Goal: Transaction & Acquisition: Download file/media

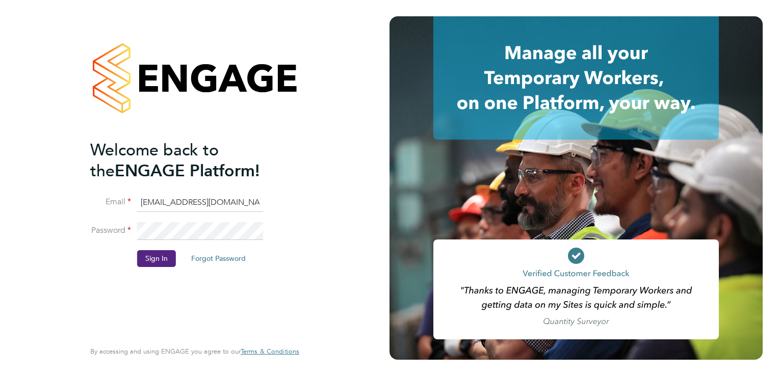
click at [158, 205] on input "g4s@pretiumresourcing.co.uk" at bounding box center [200, 203] width 126 height 18
type input "sinead.mills@pretiumresourcing.co.uk"
click at [159, 255] on button "Sign In" at bounding box center [156, 258] width 39 height 16
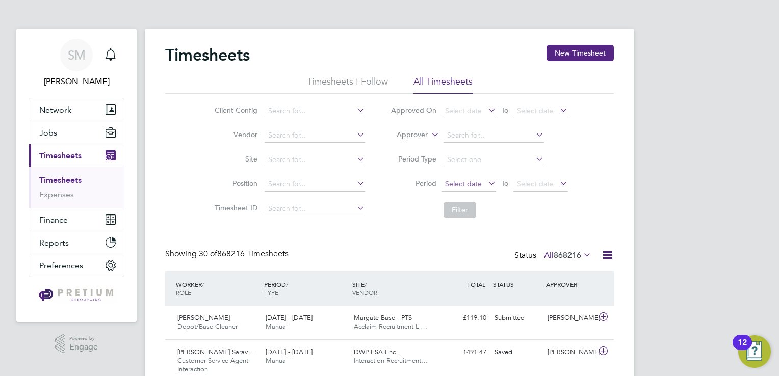
click at [453, 190] on span "Select date" at bounding box center [469, 185] width 55 height 14
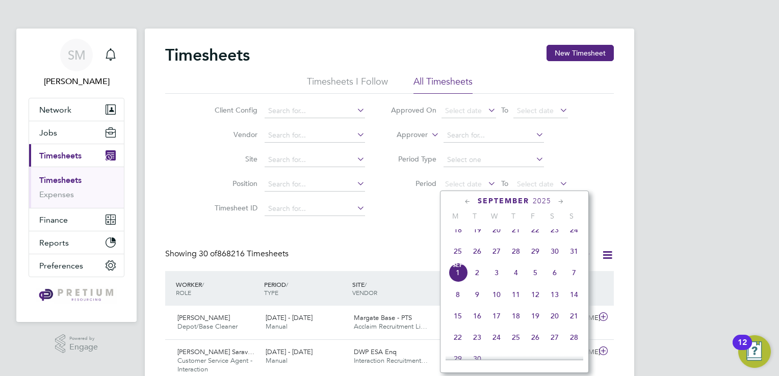
click at [454, 260] on span "25" at bounding box center [457, 251] width 19 height 19
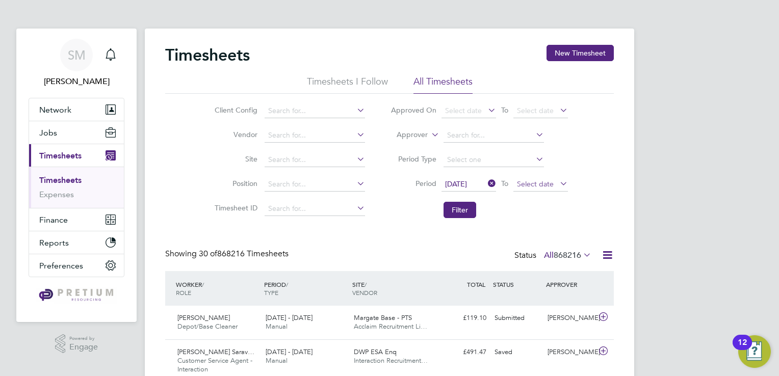
click at [545, 186] on span "Select date" at bounding box center [535, 183] width 37 height 9
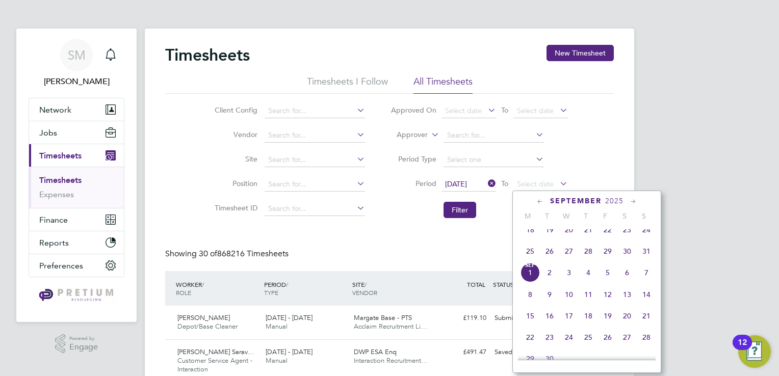
click at [646, 260] on span "31" at bounding box center [646, 251] width 19 height 19
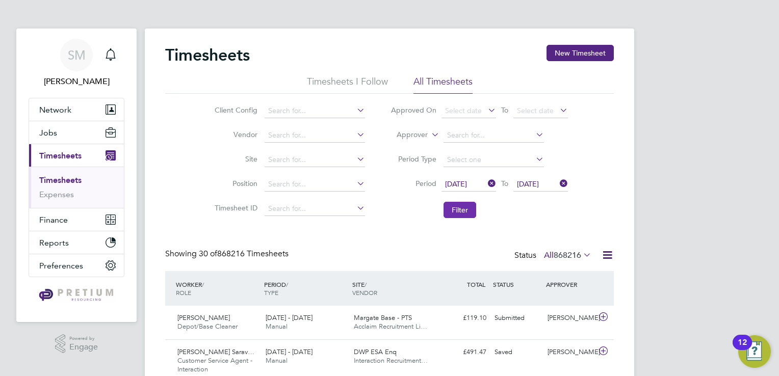
click at [469, 210] on button "Filter" at bounding box center [460, 210] width 33 height 16
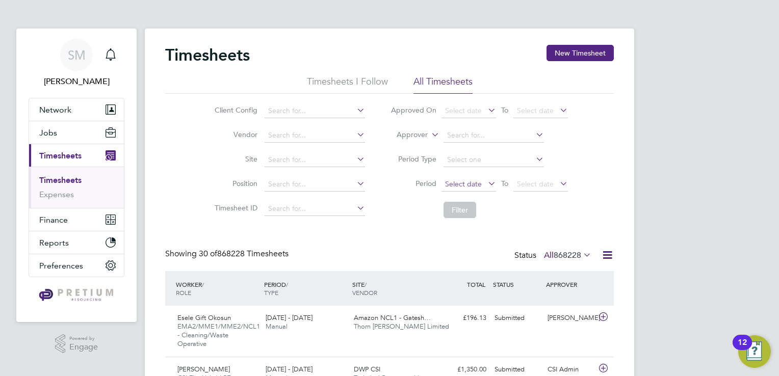
click at [478, 181] on span "Select date" at bounding box center [463, 183] width 37 height 9
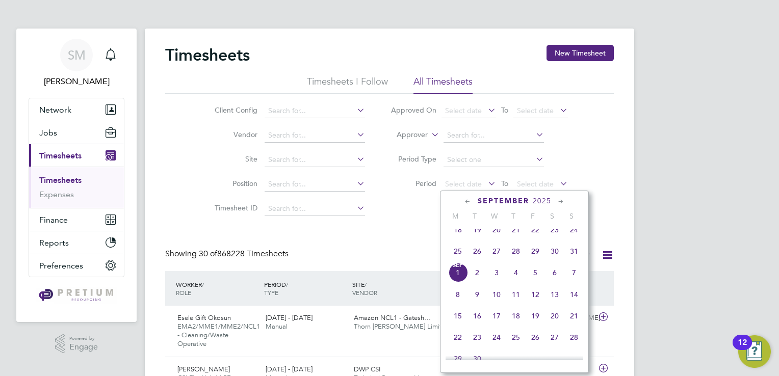
click at [454, 261] on span "25" at bounding box center [457, 251] width 19 height 19
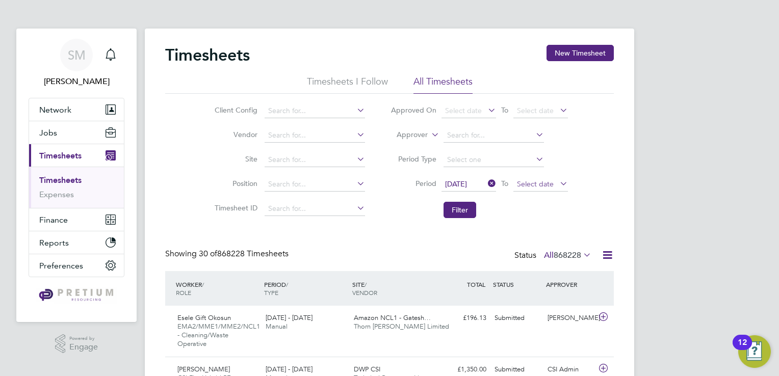
click at [525, 180] on span "Select date" at bounding box center [535, 183] width 37 height 9
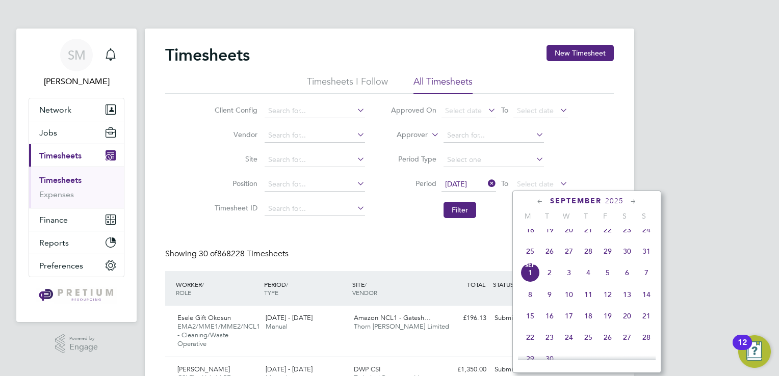
click at [649, 261] on span "31" at bounding box center [646, 251] width 19 height 19
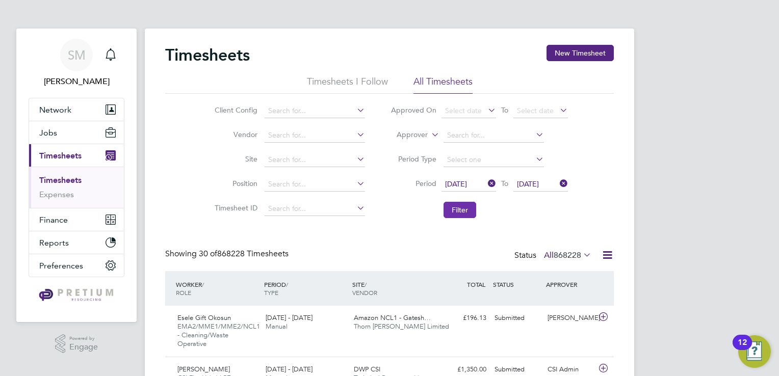
click at [460, 212] on button "Filter" at bounding box center [460, 210] width 33 height 16
click at [608, 253] on icon at bounding box center [607, 255] width 13 height 13
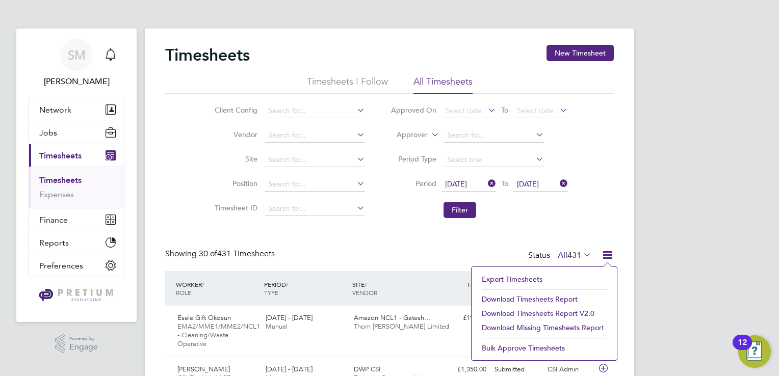
click at [557, 311] on li "Download Timesheets Report v2.0" at bounding box center [544, 313] width 135 height 14
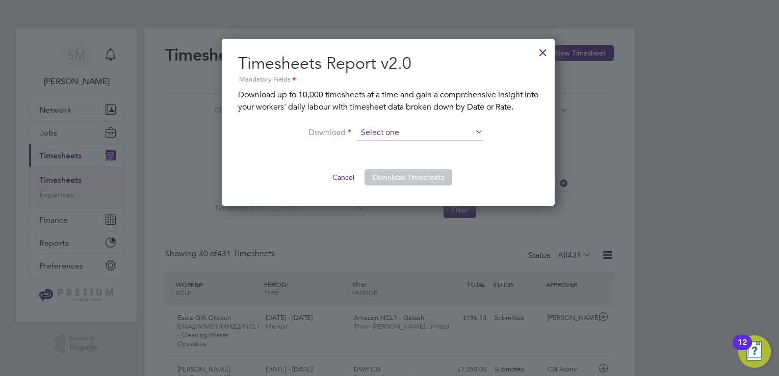
click at [399, 134] on input at bounding box center [420, 132] width 126 height 15
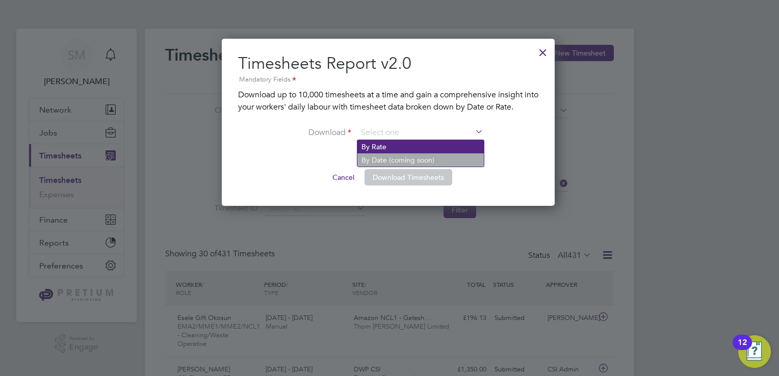
click at [400, 148] on li "By Rate" at bounding box center [420, 146] width 126 height 13
type input "By Rate"
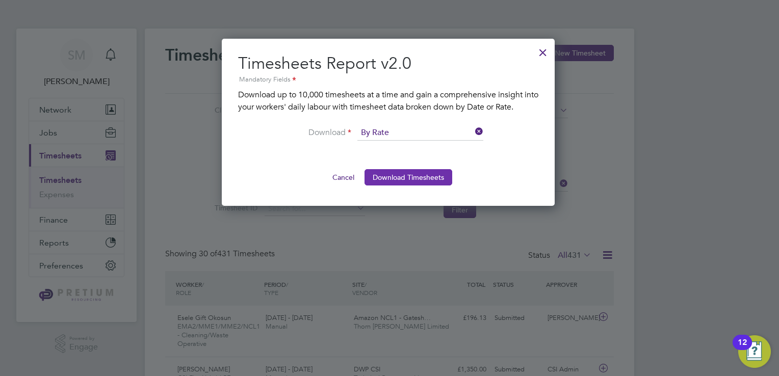
click at [405, 177] on button "Download Timesheets" at bounding box center [409, 177] width 88 height 16
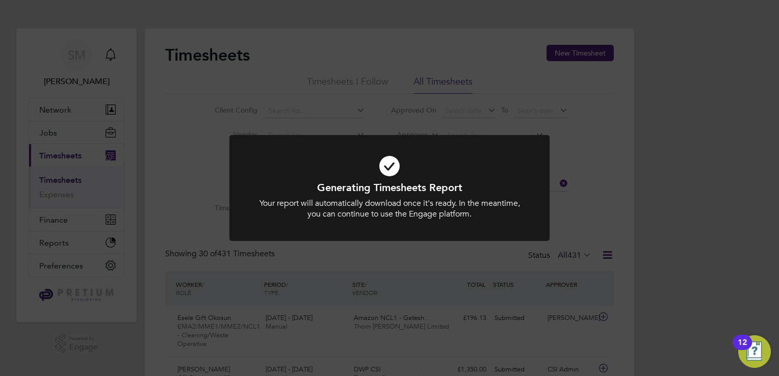
click at [501, 33] on div "Generating Timesheets Report Your report will automatically download once it's …" at bounding box center [389, 188] width 779 height 376
